Goal: Information Seeking & Learning: Learn about a topic

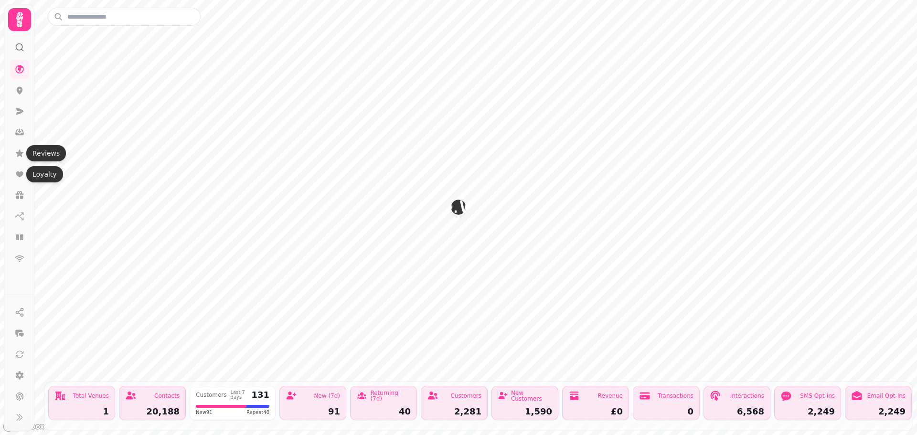
click at [21, 157] on icon at bounding box center [20, 154] width 10 height 10
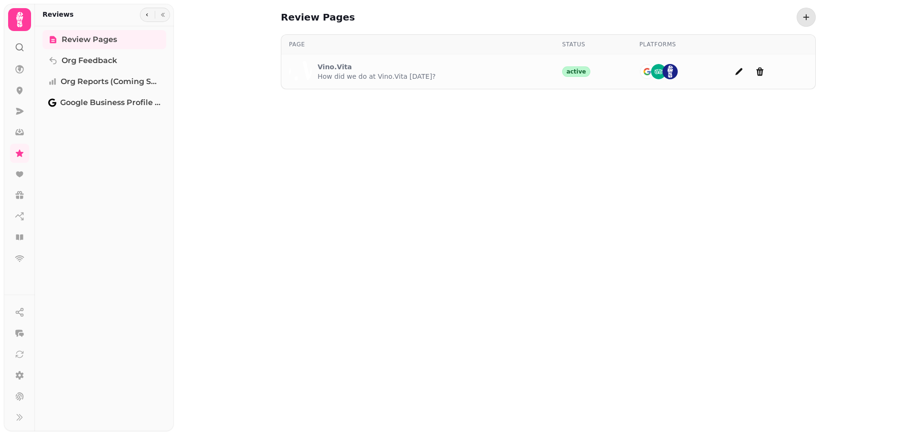
click at [388, 78] on p "How did we do at Vino.Vita today?" at bounding box center [377, 77] width 118 height 10
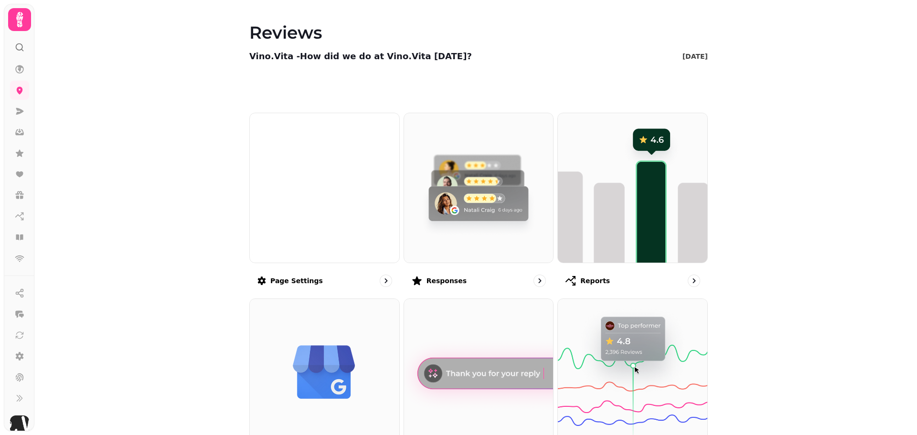
click at [469, 237] on img at bounding box center [479, 188] width 150 height 150
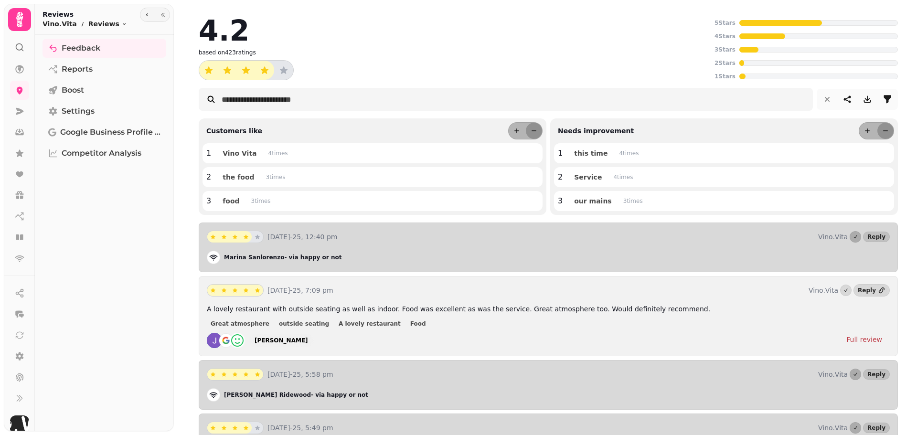
click at [878, 104] on div at bounding box center [887, 99] width 19 height 19
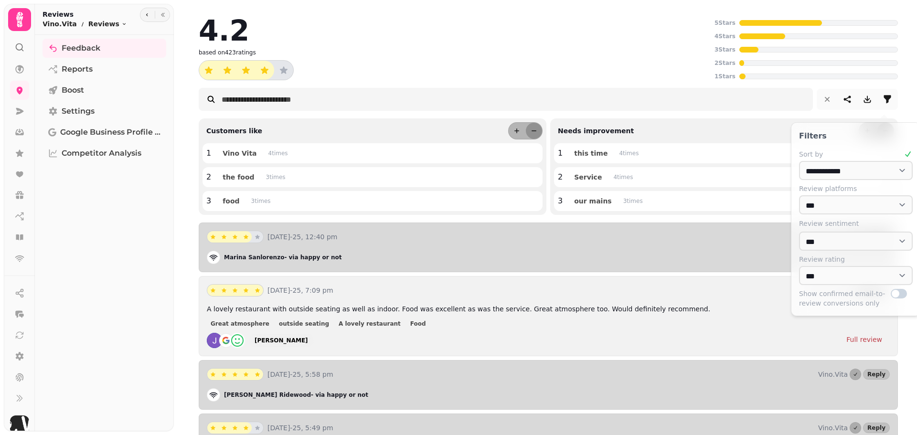
click at [883, 100] on icon "filter" at bounding box center [888, 100] width 10 height 10
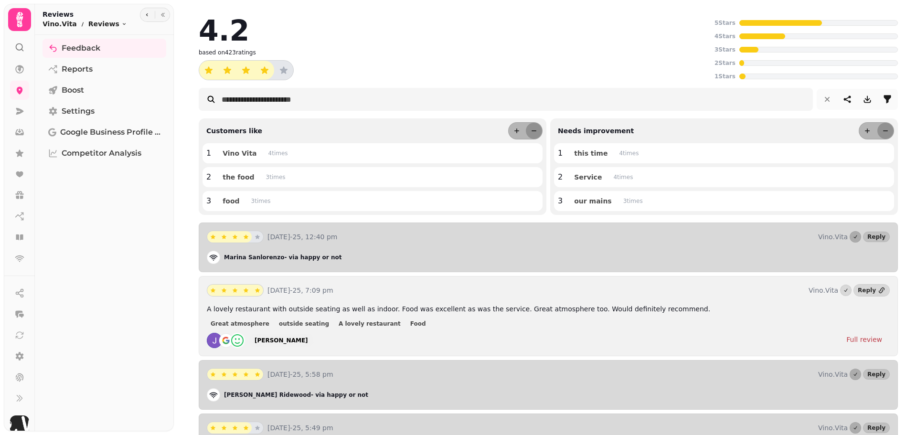
click at [883, 100] on icon "filter" at bounding box center [888, 100] width 10 height 10
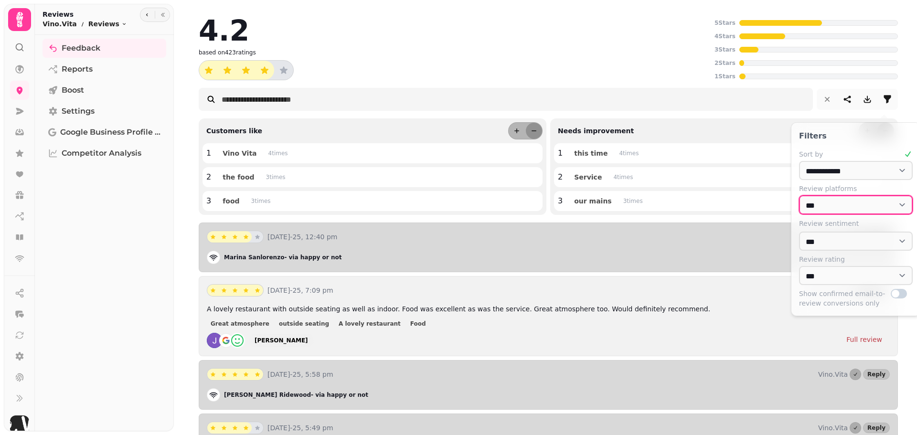
click at [890, 202] on select "**********" at bounding box center [856, 204] width 114 height 19
click at [799, 195] on select "**********" at bounding box center [856, 204] width 114 height 19
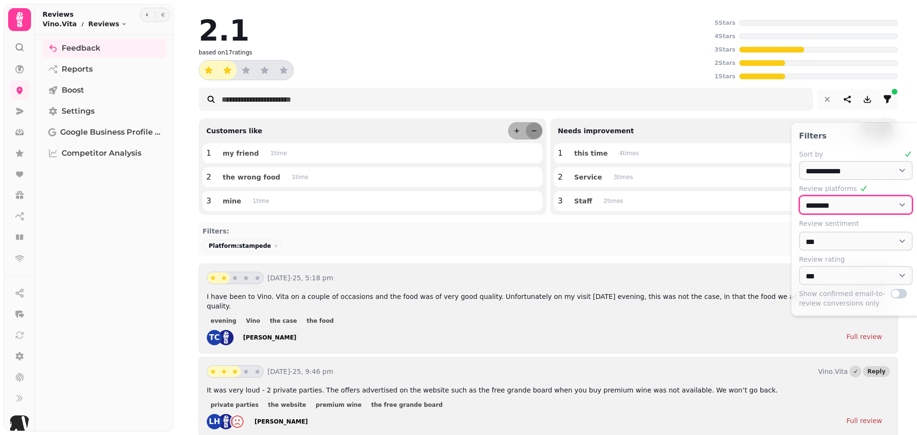
click at [873, 207] on select "**********" at bounding box center [856, 204] width 114 height 19
click at [799, 195] on select "**********" at bounding box center [856, 204] width 114 height 19
click at [860, 210] on select "**********" at bounding box center [856, 204] width 114 height 19
click at [799, 195] on select "**********" at bounding box center [856, 204] width 114 height 19
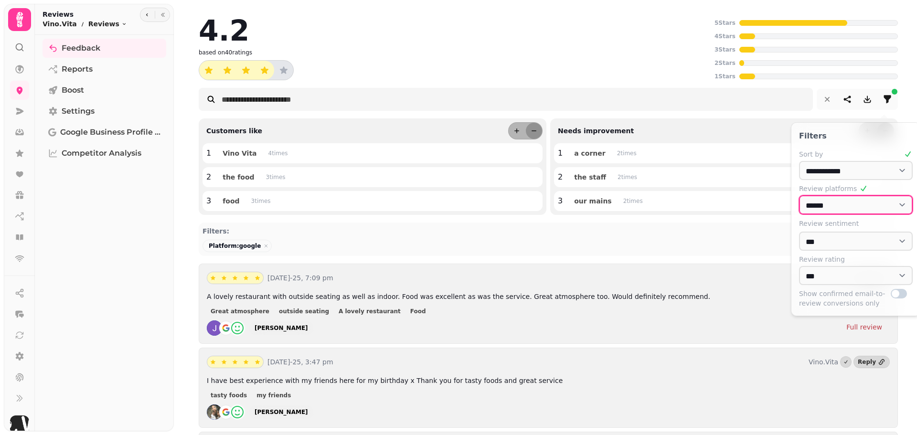
click at [851, 203] on select "**********" at bounding box center [856, 204] width 114 height 19
select select "********"
click at [799, 195] on select "**********" at bounding box center [856, 204] width 114 height 19
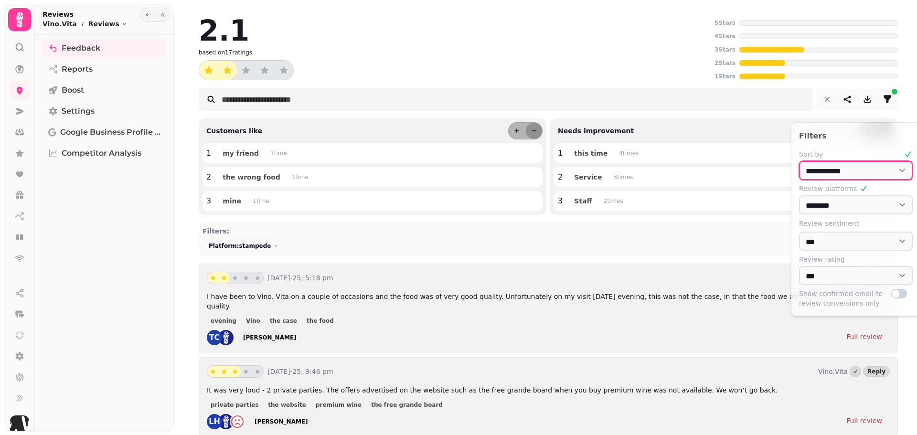
click at [841, 176] on select "**********" at bounding box center [856, 170] width 114 height 19
click at [843, 171] on select "**********" at bounding box center [856, 170] width 114 height 19
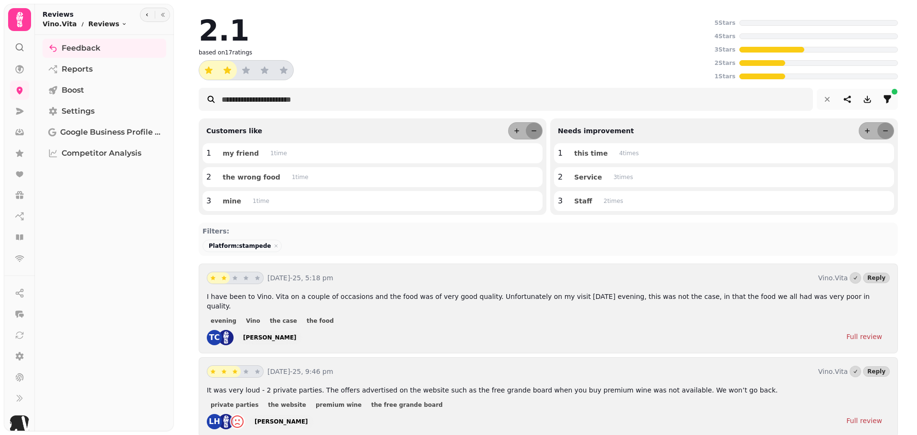
click at [889, 99] on button "filter" at bounding box center [887, 99] width 19 height 19
select select "********"
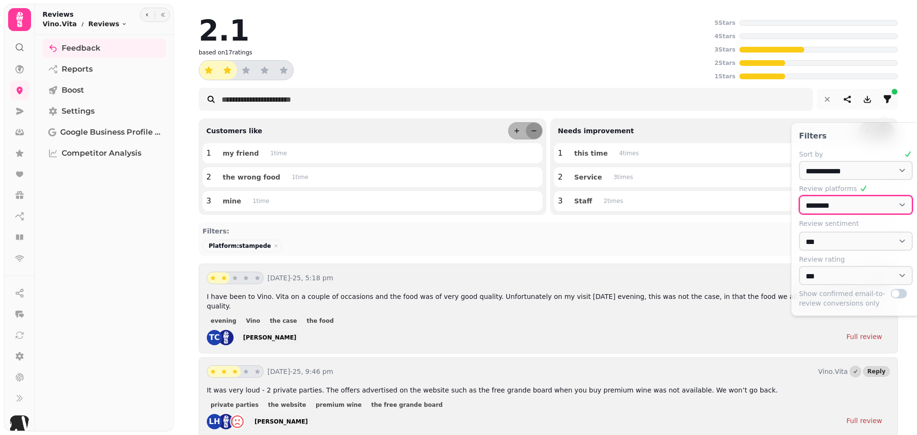
click at [887, 203] on select "**********" at bounding box center [856, 204] width 114 height 19
select select
click at [799, 195] on select "**********" at bounding box center [856, 204] width 114 height 19
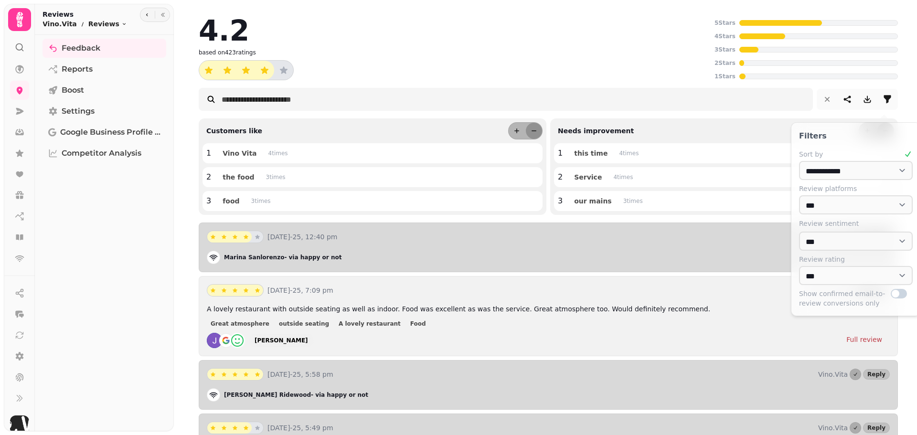
click at [911, 154] on icon at bounding box center [908, 155] width 10 height 10
click at [599, 38] on div "4.2" at bounding box center [455, 30] width 512 height 29
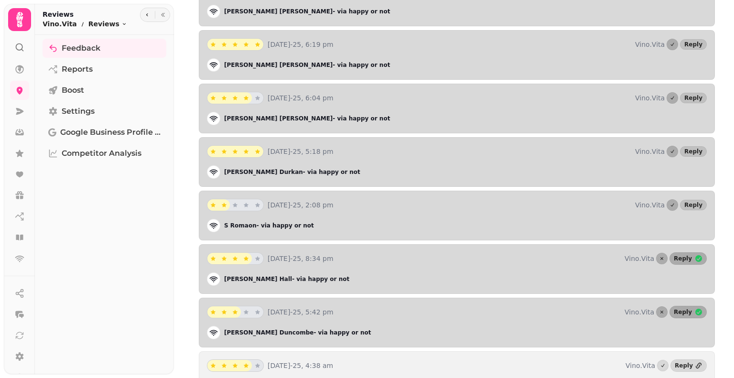
scroll to position [1434, 0]
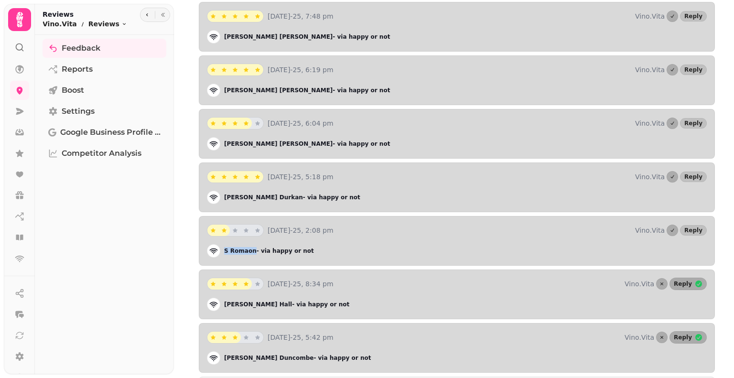
drag, startPoint x: 250, startPoint y: 231, endPoint x: 224, endPoint y: 231, distance: 25.8
click at [224, 247] on p "S Romaon - via happy or not" at bounding box center [269, 251] width 90 height 8
copy p "S Romaon"
drag, startPoint x: 263, startPoint y: 177, endPoint x: 224, endPoint y: 181, distance: 38.9
click at [224, 193] on p "Patricia Durkan - via happy or not" at bounding box center [292, 197] width 136 height 8
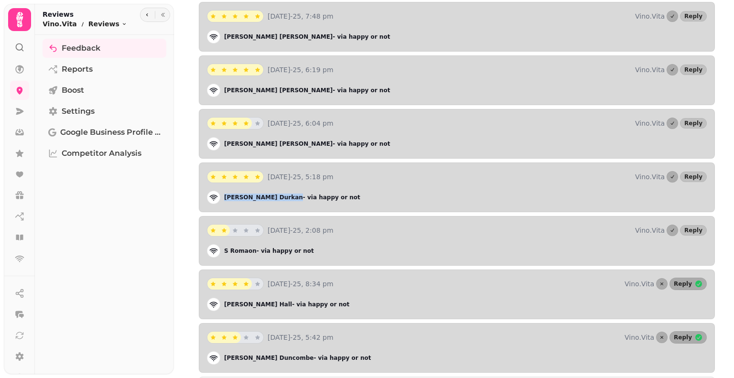
copy p "Patricia Durkan"
drag, startPoint x: 235, startPoint y: 126, endPoint x: 219, endPoint y: 121, distance: 16.0
click at [219, 137] on div "Carlota Martinez - via happy or not" at bounding box center [457, 143] width 500 height 13
copy div "Carlota Martinez"
drag, startPoint x: 260, startPoint y: 70, endPoint x: 224, endPoint y: 70, distance: 35.8
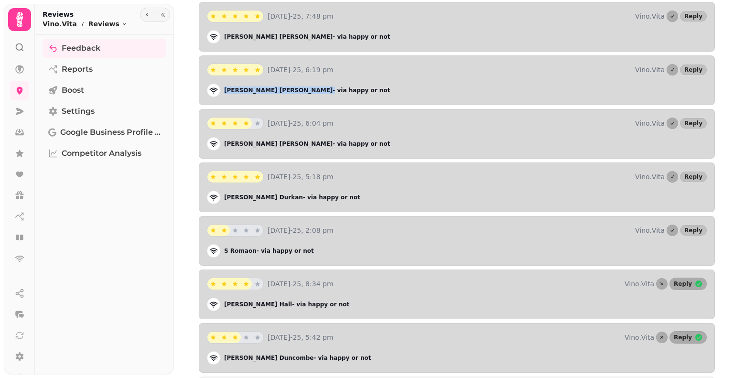
click at [224, 86] on p "Fiona Buchan - via happy or not" at bounding box center [307, 90] width 166 height 8
copy p "Fiona Buchan"
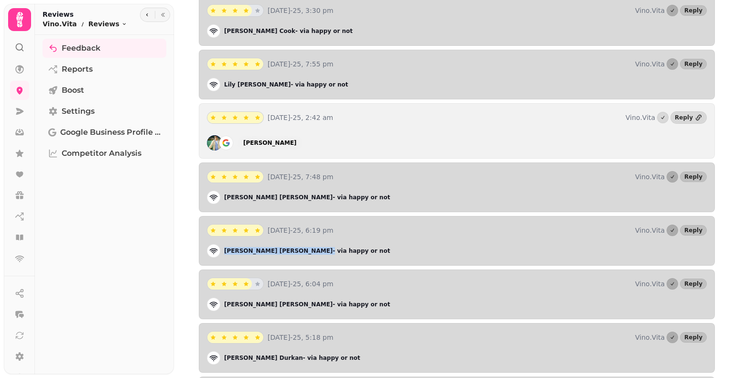
scroll to position [1195, 0]
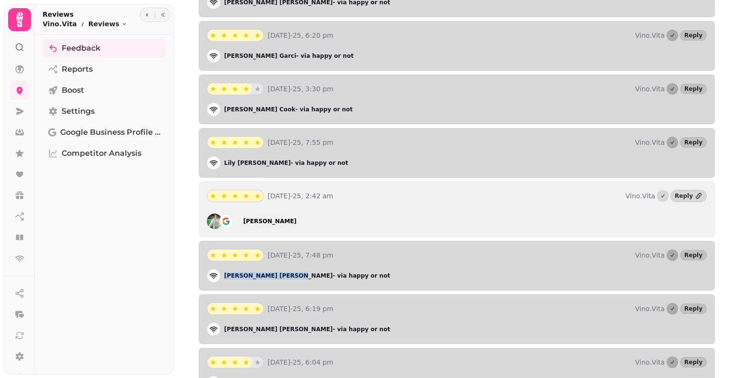
drag, startPoint x: 260, startPoint y: 258, endPoint x: 222, endPoint y: 262, distance: 38.4
click at [222, 269] on div "Philip Mansell - via happy or not" at bounding box center [457, 275] width 500 height 13
copy p "Philip Mansell"
click at [283, 214] on div "Rohit Jha" at bounding box center [457, 221] width 500 height 15
drag, startPoint x: 272, startPoint y: 203, endPoint x: 241, endPoint y: 204, distance: 31.1
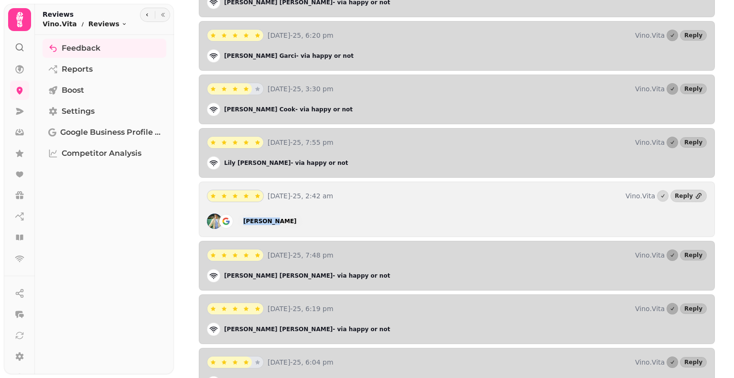
click at [241, 214] on div "Rohit Jha" at bounding box center [457, 221] width 500 height 15
copy div "Rohit Jha"
drag, startPoint x: 245, startPoint y: 145, endPoint x: 224, endPoint y: 142, distance: 21.7
click at [224, 156] on div "Lily Beck - via happy or not" at bounding box center [457, 162] width 500 height 13
copy p "Lily Beck"
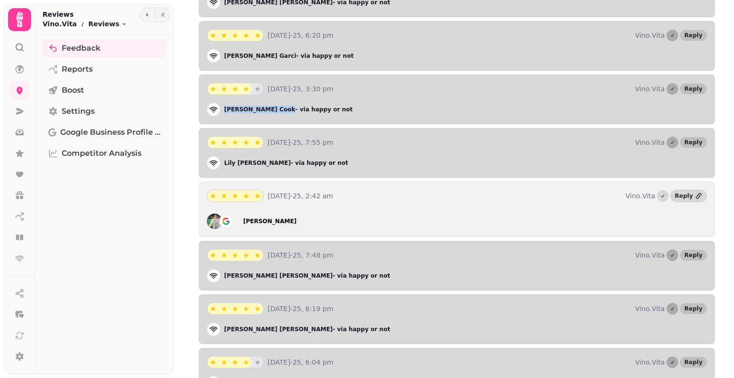
drag, startPoint x: 254, startPoint y: 91, endPoint x: 224, endPoint y: 94, distance: 30.2
click at [224, 103] on div "Alana Cook - via happy or not" at bounding box center [457, 109] width 500 height 13
copy p "Alana Cook"
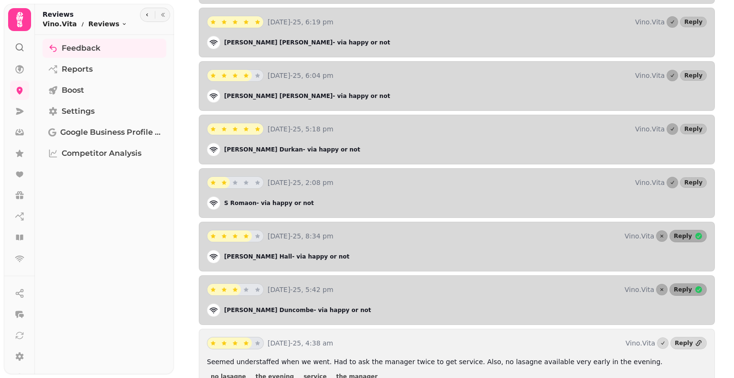
scroll to position [1434, 0]
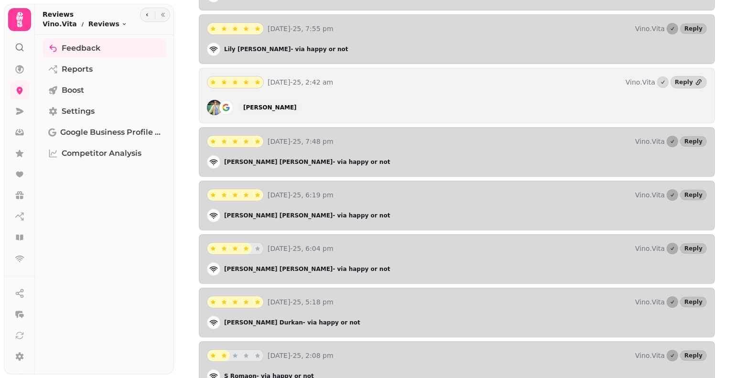
drag, startPoint x: 406, startPoint y: 152, endPoint x: 400, endPoint y: 199, distance: 46.7
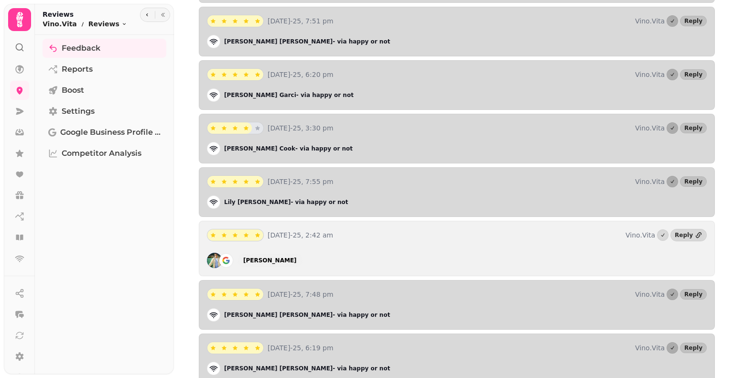
scroll to position [1152, 0]
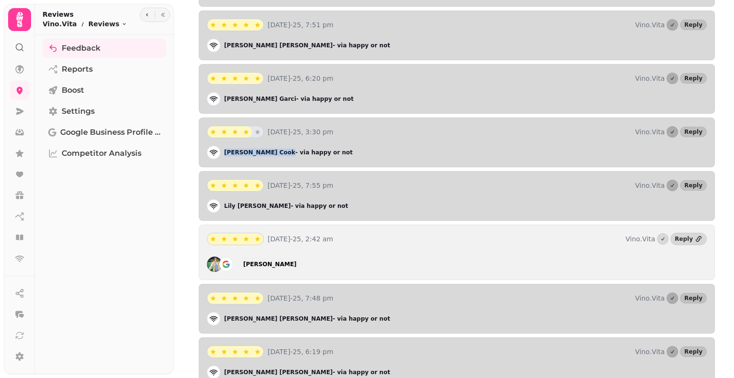
drag, startPoint x: 252, startPoint y: 134, endPoint x: 224, endPoint y: 135, distance: 28.7
click at [224, 149] on p "Alana Cook - via happy or not" at bounding box center [288, 153] width 128 height 8
copy p "Alana Cook"
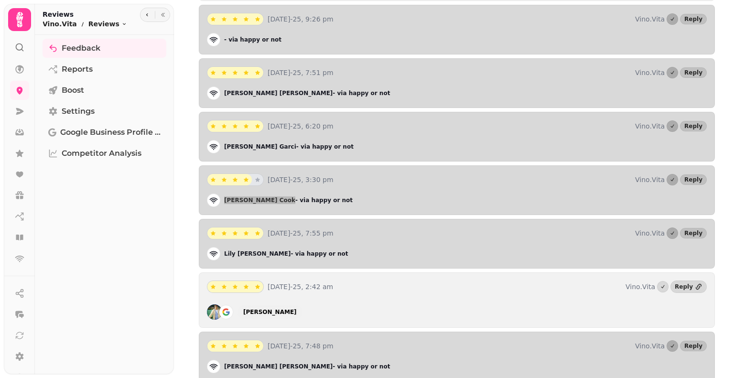
scroll to position [961, 0]
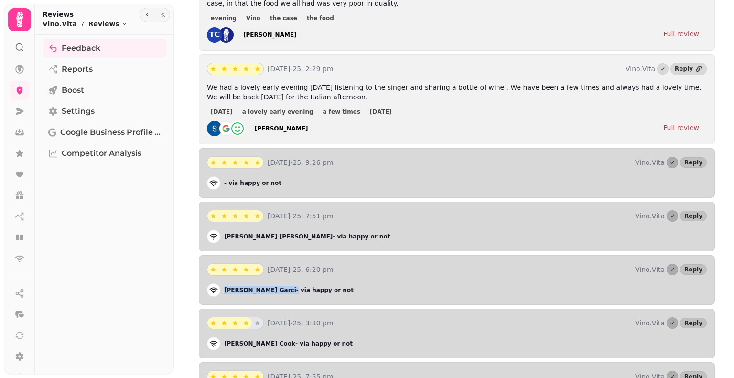
drag, startPoint x: 260, startPoint y: 275, endPoint x: 224, endPoint y: 276, distance: 35.8
click at [224, 286] on p "Carmen Garci - via happy or not" at bounding box center [288, 290] width 129 height 8
copy p "Carmen Garci"
drag, startPoint x: 254, startPoint y: 224, endPoint x: 224, endPoint y: 223, distance: 30.6
click at [224, 233] on p "Chris Haden - via happy or not" at bounding box center [307, 237] width 166 height 8
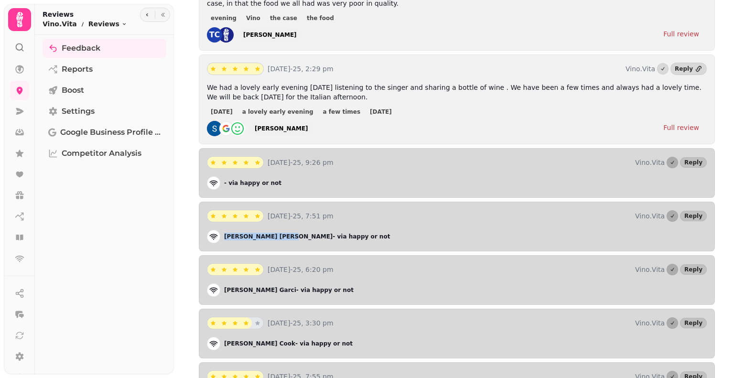
click at [275, 176] on div "- via happy or not" at bounding box center [457, 182] width 500 height 13
drag, startPoint x: 328, startPoint y: 87, endPoint x: 203, endPoint y: 73, distance: 126.0
click at [203, 73] on div "15th Aug-25, 2:29 pm Vino.Vita Reply We had a lovely early evening on Wednesday…" at bounding box center [457, 99] width 516 height 90
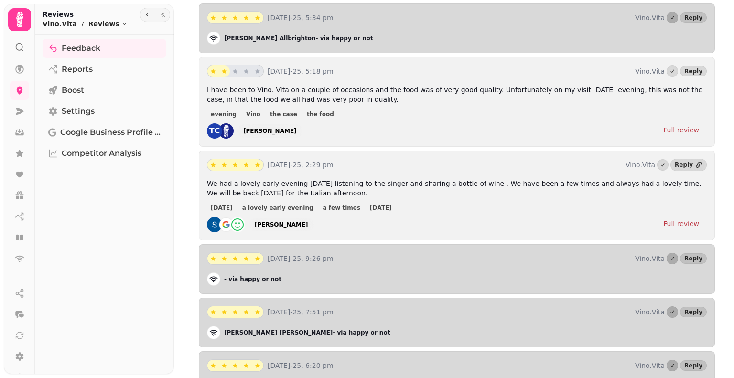
scroll to position [766, 0]
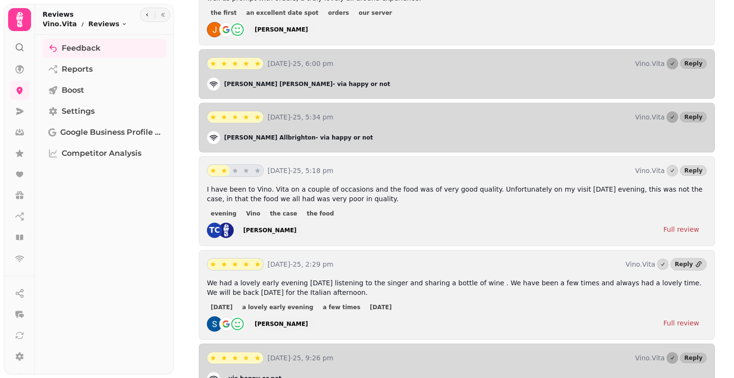
drag, startPoint x: 352, startPoint y: 187, endPoint x: 206, endPoint y: 178, distance: 145.5
click at [206, 178] on div "15th Aug-25, 5:18 pm Vino.Vita Reply I have been to Vino. Vita on a couple of o…" at bounding box center [457, 201] width 516 height 90
drag, startPoint x: 267, startPoint y: 123, endPoint x: 224, endPoint y: 126, distance: 44.0
click at [224, 131] on div "Brian Allbrighton - via happy or not" at bounding box center [457, 137] width 500 height 13
drag, startPoint x: 264, startPoint y: 70, endPoint x: 224, endPoint y: 68, distance: 39.2
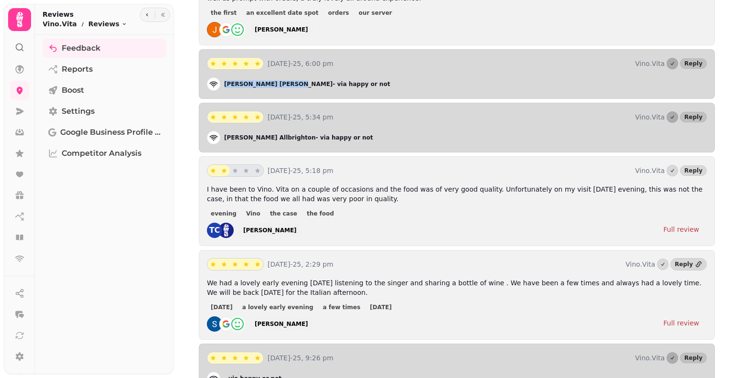
click at [224, 80] on p "Caitlyn Jackson - via happy or not" at bounding box center [307, 84] width 166 height 8
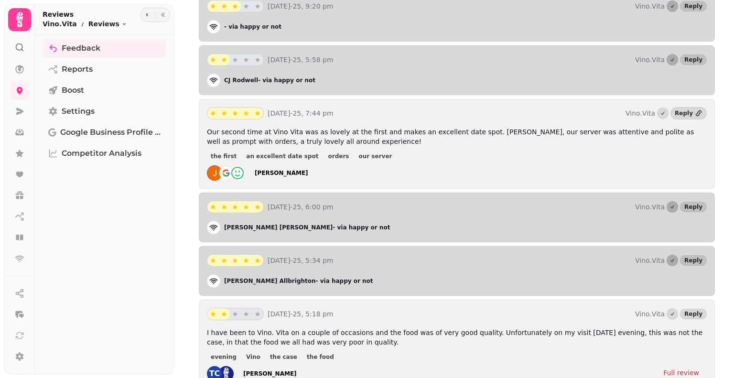
click at [357, 202] on p "15th Aug-25, 6:00 pm" at bounding box center [448, 207] width 363 height 10
drag, startPoint x: 261, startPoint y: 212, endPoint x: 224, endPoint y: 210, distance: 36.8
click at [224, 224] on p "Caitlyn Jackson - via happy or not" at bounding box center [307, 228] width 166 height 8
click at [353, 192] on div "15th Aug-25, 6:00 pm Vino.Vita Reply Caitlyn Jackson - via happy or not" at bounding box center [457, 217] width 516 height 50
drag, startPoint x: 292, startPoint y: 154, endPoint x: 253, endPoint y: 159, distance: 39.4
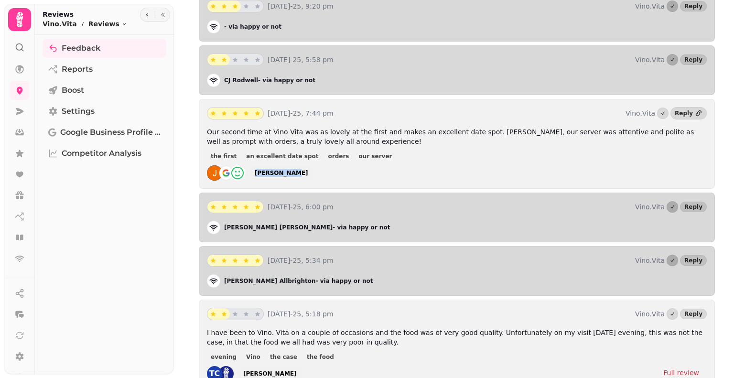
click at [253, 165] on div "Joel Harris" at bounding box center [457, 172] width 500 height 15
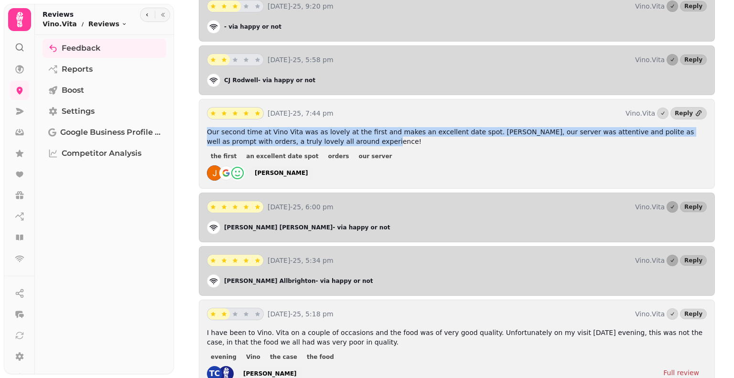
drag, startPoint x: 317, startPoint y: 126, endPoint x: 205, endPoint y: 114, distance: 111.9
click at [205, 114] on div "15th Aug-25, 7:44 pm Vino.Vita Reply Our second time at Vino Vita was as lovely…" at bounding box center [457, 144] width 516 height 90
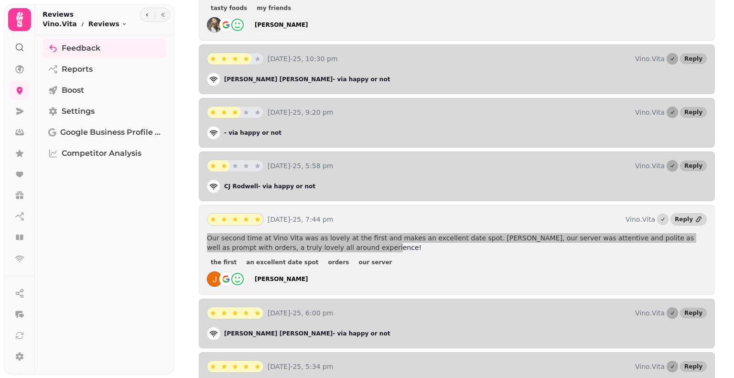
scroll to position [479, 0]
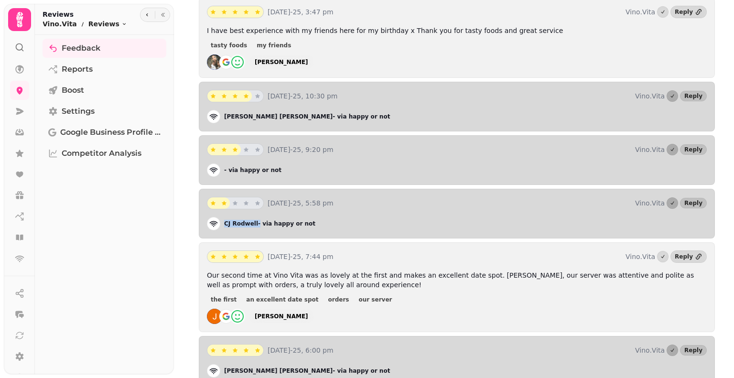
drag, startPoint x: 253, startPoint y: 209, endPoint x: 219, endPoint y: 210, distance: 33.9
click at [219, 217] on div "CJ Rodwell - via happy or not" at bounding box center [457, 223] width 500 height 13
drag, startPoint x: 252, startPoint y: 102, endPoint x: 220, endPoint y: 102, distance: 31.5
click at [220, 110] on div "Natalie Kay - via happy or not" at bounding box center [457, 116] width 500 height 13
click at [250, 113] on p "Natalie Kay - via happy or not" at bounding box center [307, 117] width 166 height 8
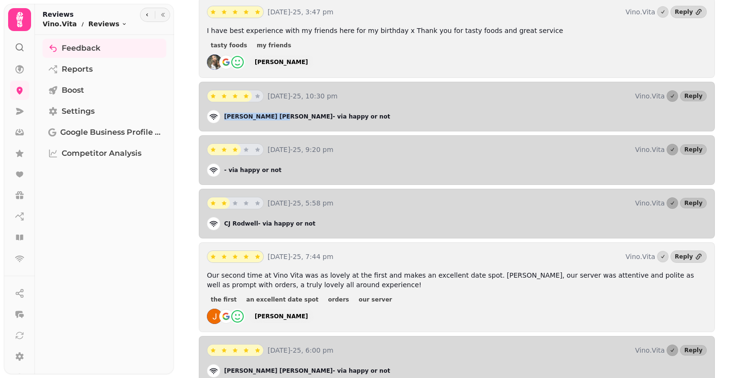
drag, startPoint x: 254, startPoint y: 103, endPoint x: 223, endPoint y: 105, distance: 31.6
click at [223, 110] on div "Natalie Kay - via happy or not" at bounding box center [457, 116] width 500 height 13
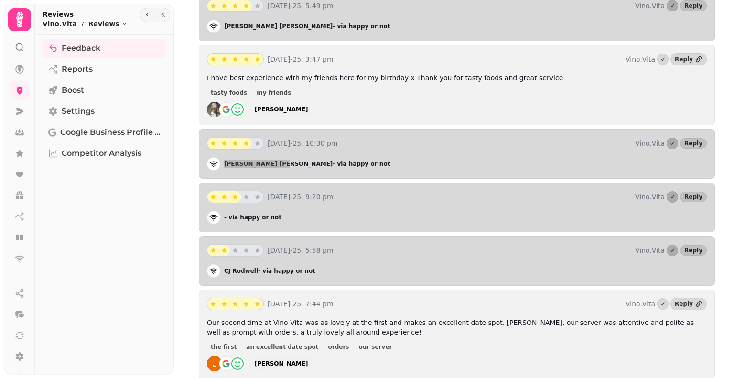
scroll to position [431, 0]
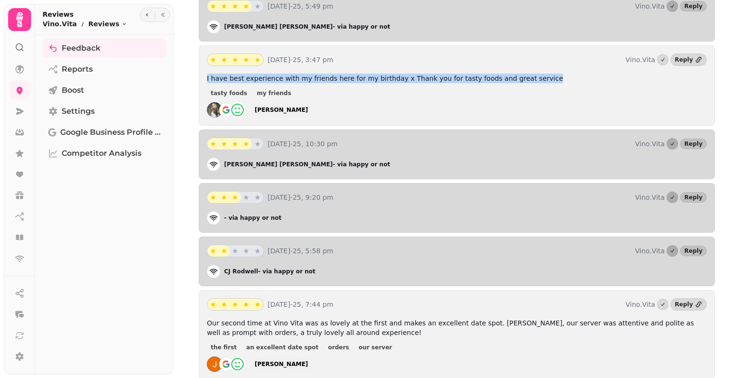
drag, startPoint x: 524, startPoint y: 68, endPoint x: 202, endPoint y: 68, distance: 322.4
click at [202, 68] on div "17th Aug-25, 3:47 pm Vino.Vita Reply I have best experience with my friends her…" at bounding box center [457, 85] width 516 height 80
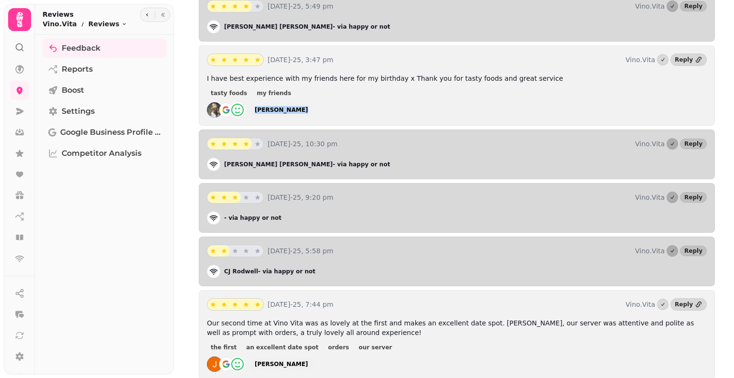
drag, startPoint x: 301, startPoint y: 100, endPoint x: 254, endPoint y: 99, distance: 46.8
click at [254, 102] on div "Hannah Savage" at bounding box center [457, 109] width 500 height 15
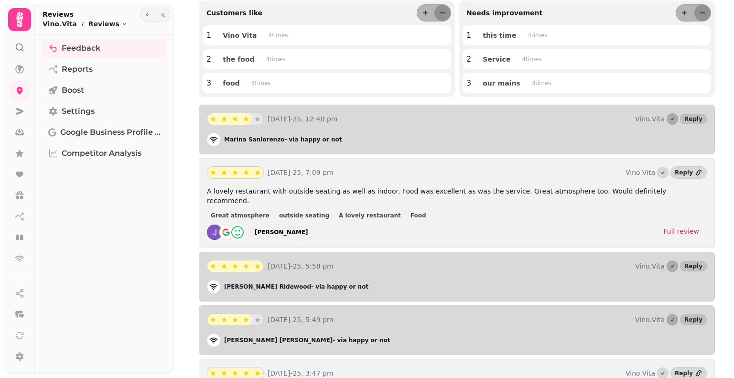
scroll to position [97, 0]
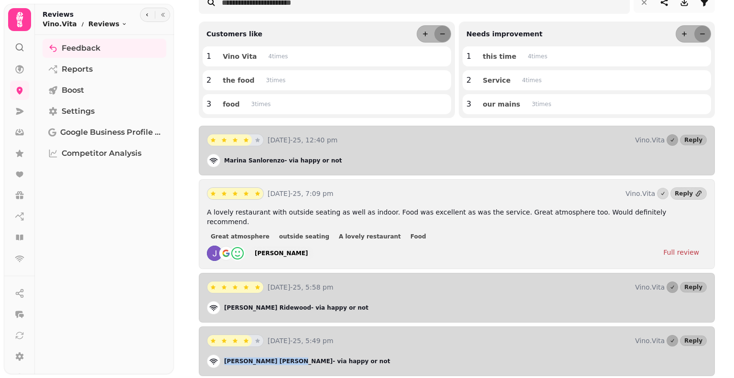
drag, startPoint x: 248, startPoint y: 352, endPoint x: 221, endPoint y: 351, distance: 27.2
click at [221, 354] on div "Kim Clarke - via happy or not" at bounding box center [457, 360] width 500 height 13
drag, startPoint x: 264, startPoint y: 296, endPoint x: 223, endPoint y: 299, distance: 40.7
click at [223, 301] on div "Paul Ridewood - via happy or not" at bounding box center [457, 307] width 500 height 13
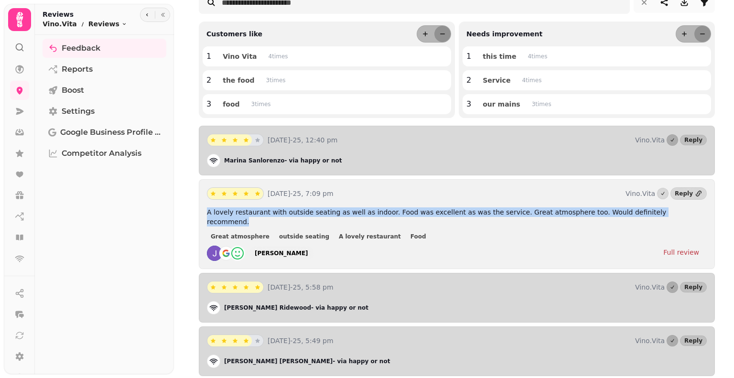
drag, startPoint x: 248, startPoint y: 208, endPoint x: 650, endPoint y: 213, distance: 401.7
click at [650, 213] on div "17th Aug-25, 7:09 pm Vino.Vita Reply A lovely restaurant with outside seating a…" at bounding box center [457, 224] width 516 height 90
click at [280, 249] on div "Julie Dixon" at bounding box center [281, 253] width 53 height 8
click at [258, 249] on div "Julie Dixon" at bounding box center [281, 253] width 53 height 8
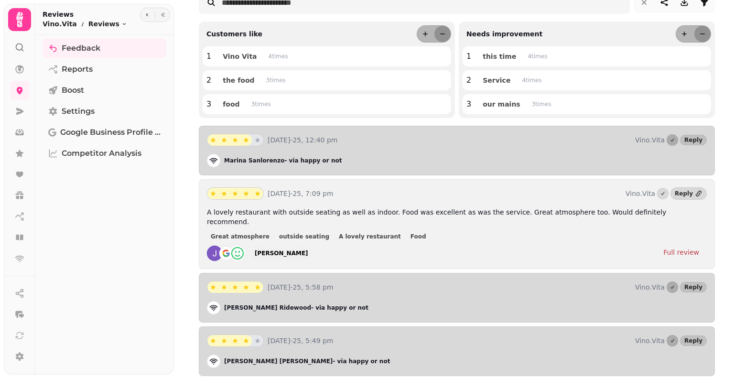
click at [292, 246] on div "Julie Dixon Full review" at bounding box center [457, 253] width 500 height 15
click at [280, 235] on div "A lovely restaurant with outside seating as well as indoor. Food was excellent …" at bounding box center [457, 233] width 500 height 53
click at [278, 249] on div "Julie Dixon" at bounding box center [281, 253] width 53 height 8
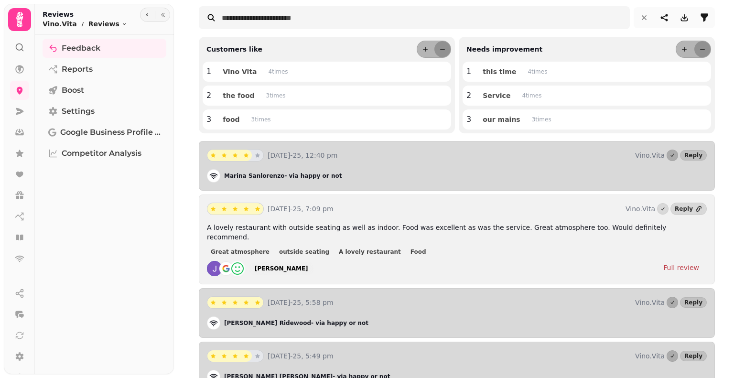
scroll to position [49, 0]
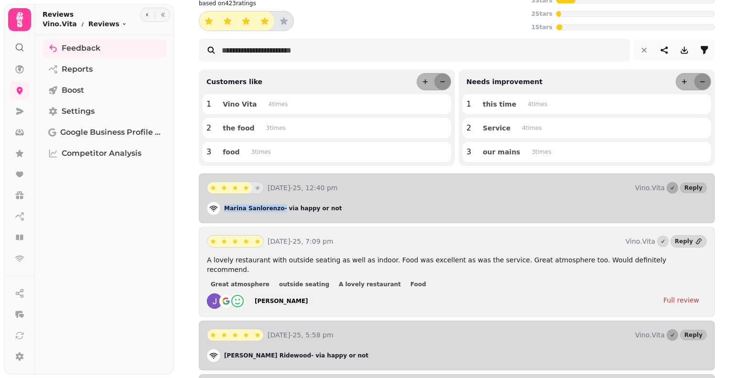
drag, startPoint x: 274, startPoint y: 207, endPoint x: 224, endPoint y: 209, distance: 50.2
click at [224, 209] on p "Marina Sanlorenzo - via happy or not" at bounding box center [283, 208] width 118 height 8
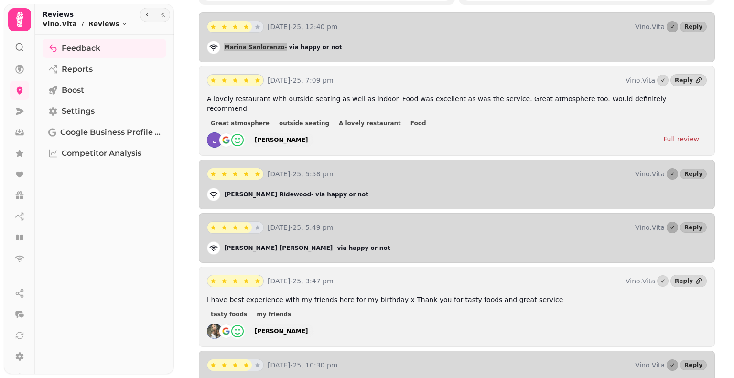
scroll to position [233, 0]
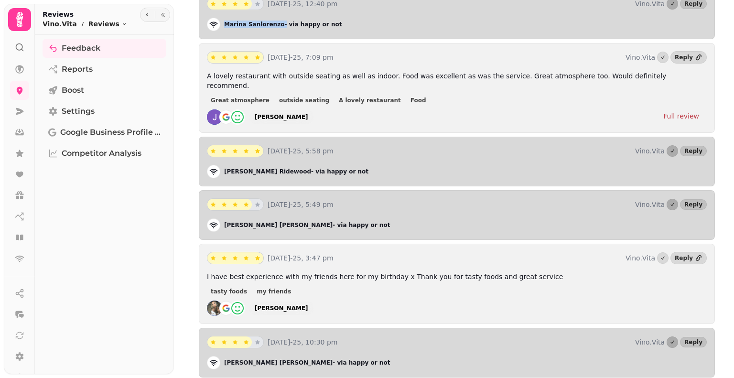
click at [732, 25] on img at bounding box center [367, 119] width 734 height 239
click at [730, 6] on img at bounding box center [367, 119] width 734 height 239
click at [731, 4] on img at bounding box center [367, 119] width 734 height 239
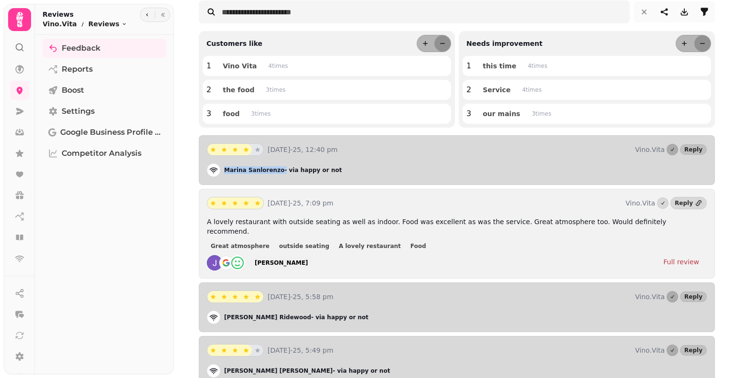
scroll to position [0, 0]
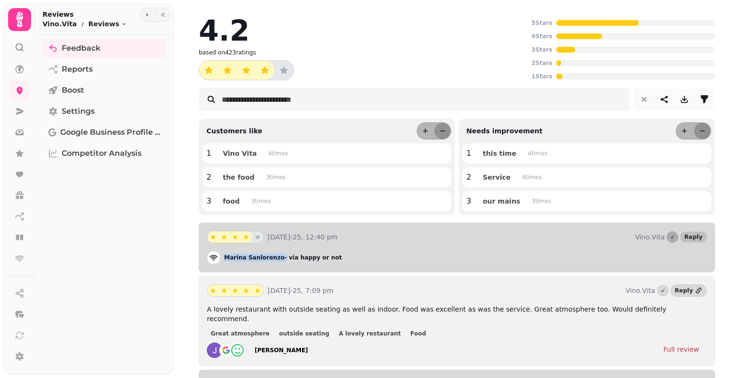
click at [421, 129] on icon "more" at bounding box center [425, 131] width 8 height 8
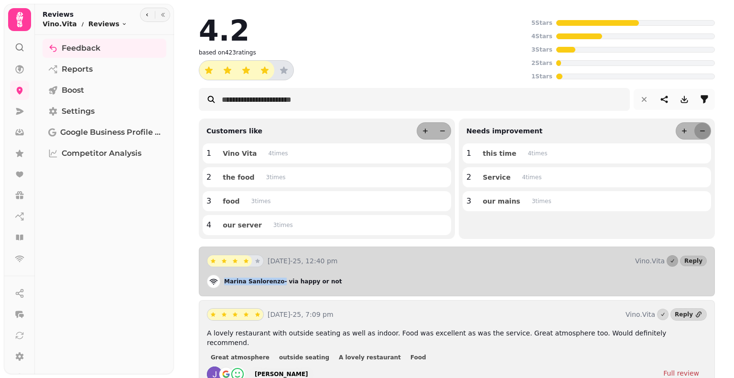
click at [438, 127] on icon "less" at bounding box center [442, 131] width 8 height 8
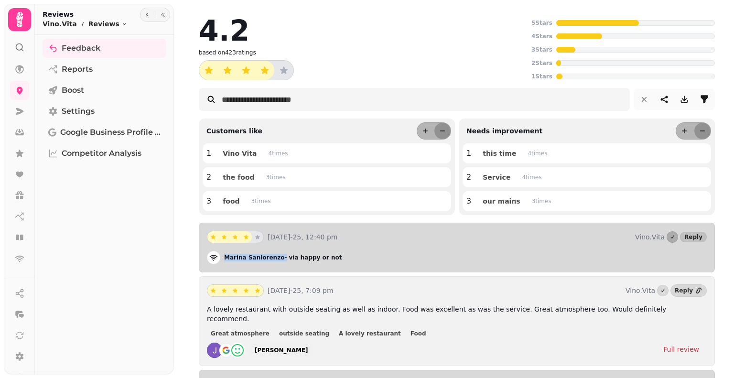
click at [423, 131] on icon "more" at bounding box center [425, 130] width 5 height 5
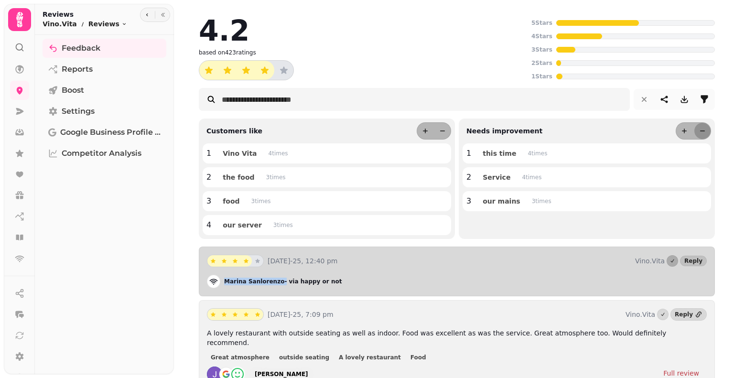
click at [700, 98] on icon "filter" at bounding box center [704, 100] width 10 height 10
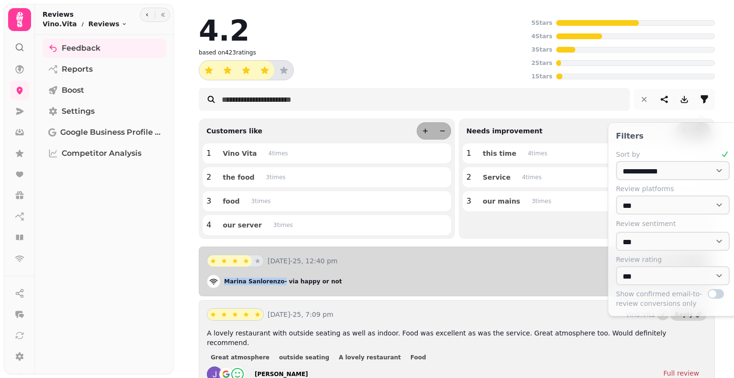
click at [720, 171] on select "**********" at bounding box center [673, 170] width 114 height 19
click at [675, 176] on select "**********" at bounding box center [673, 170] width 114 height 19
click at [676, 136] on p "Filters" at bounding box center [673, 135] width 114 height 11
